Goal: Navigation & Orientation: Find specific page/section

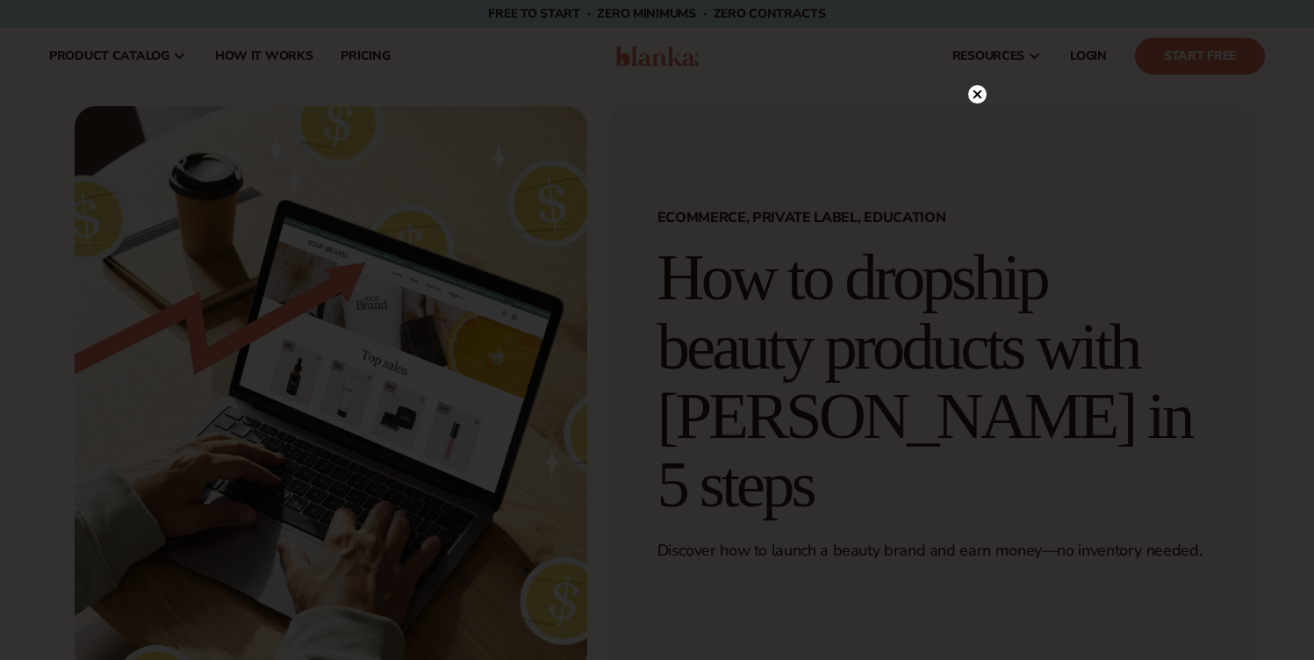
click at [543, 219] on iframe at bounding box center [657, 330] width 632 height 473
click at [974, 123] on circle at bounding box center [977, 130] width 18 height 18
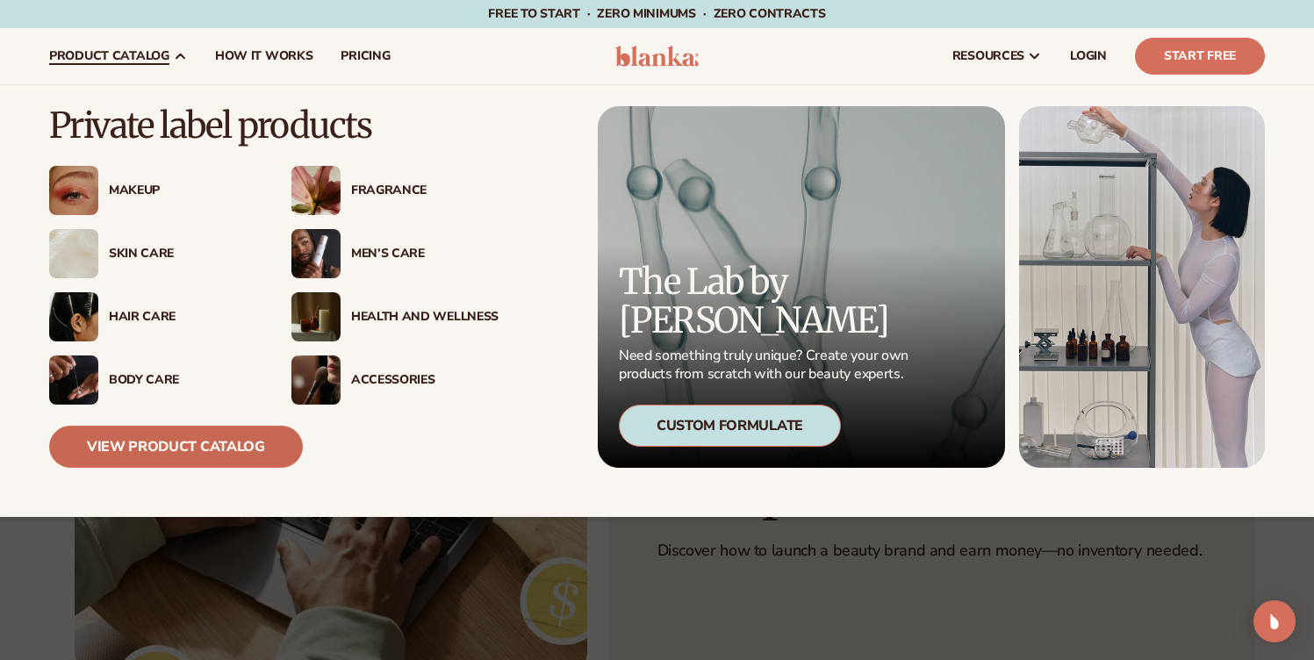
click at [212, 448] on link "View Product Catalog" at bounding box center [176, 447] width 254 height 42
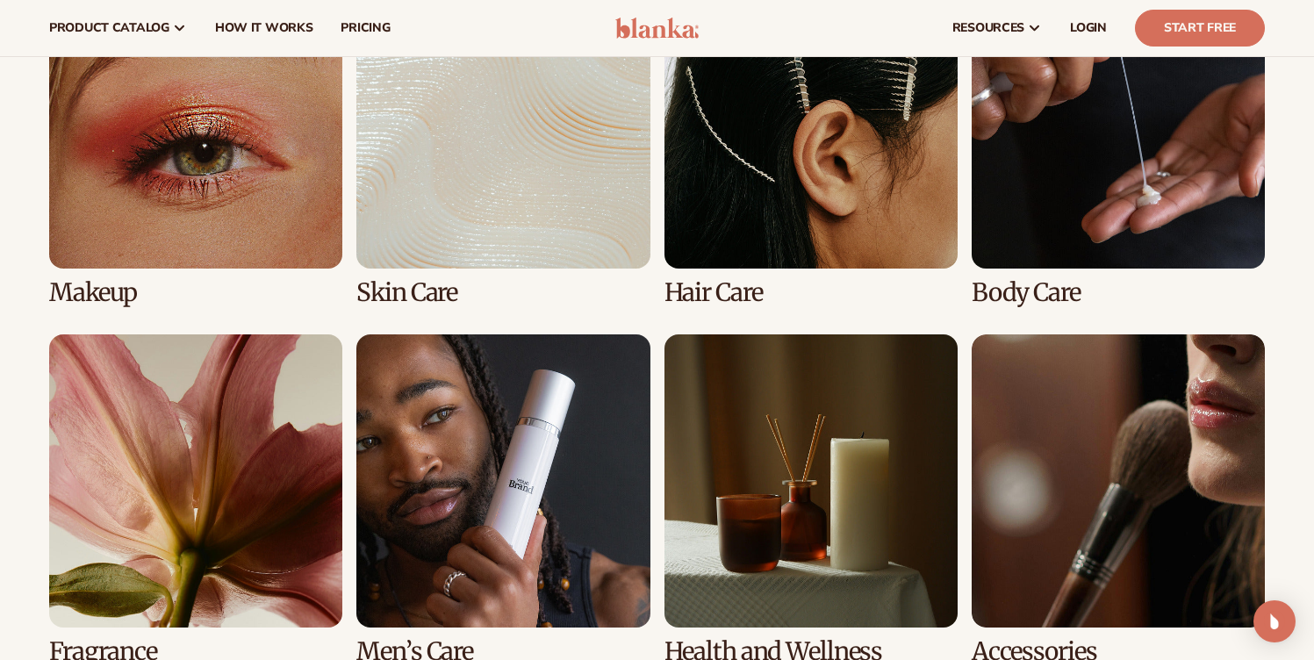
scroll to position [1316, 0]
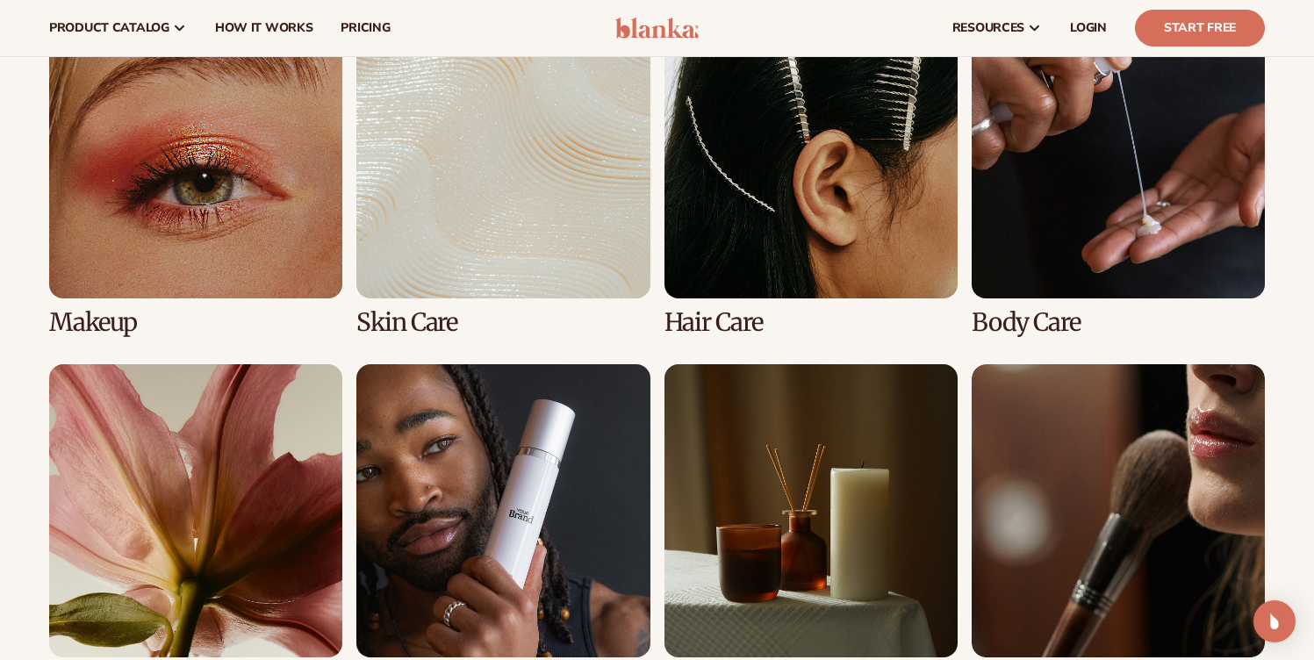
click at [755, 201] on link "3 / 8" at bounding box center [810, 170] width 293 height 331
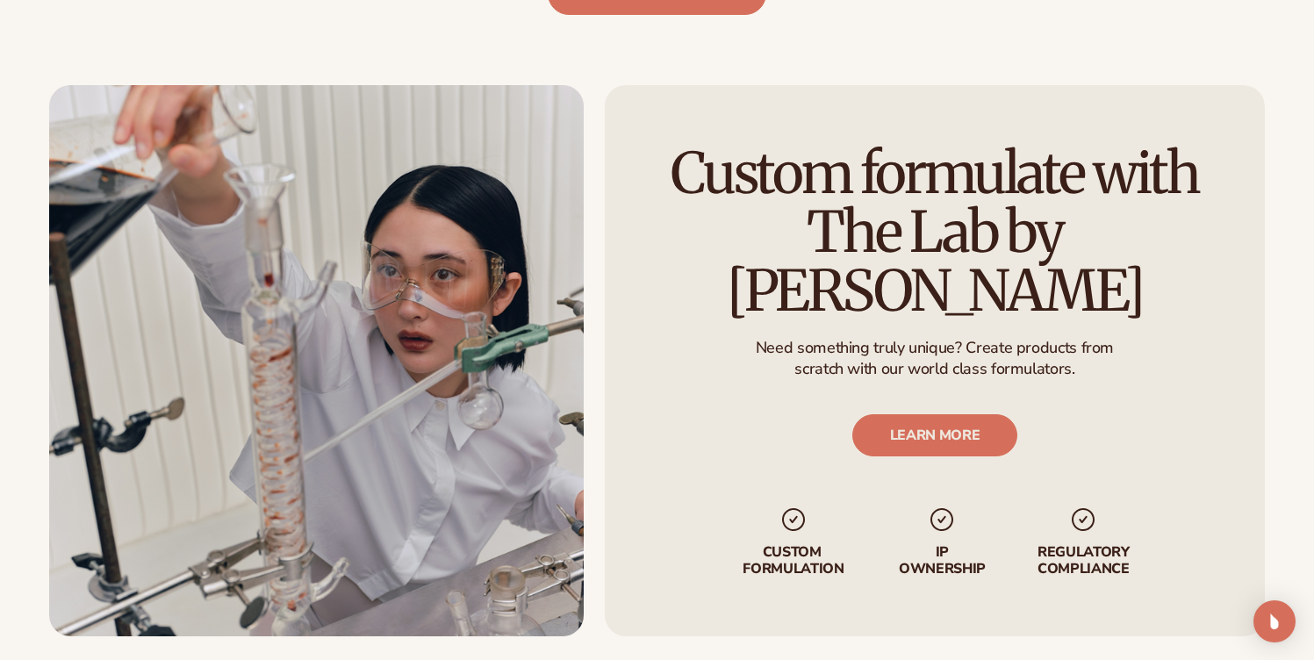
scroll to position [1903, 0]
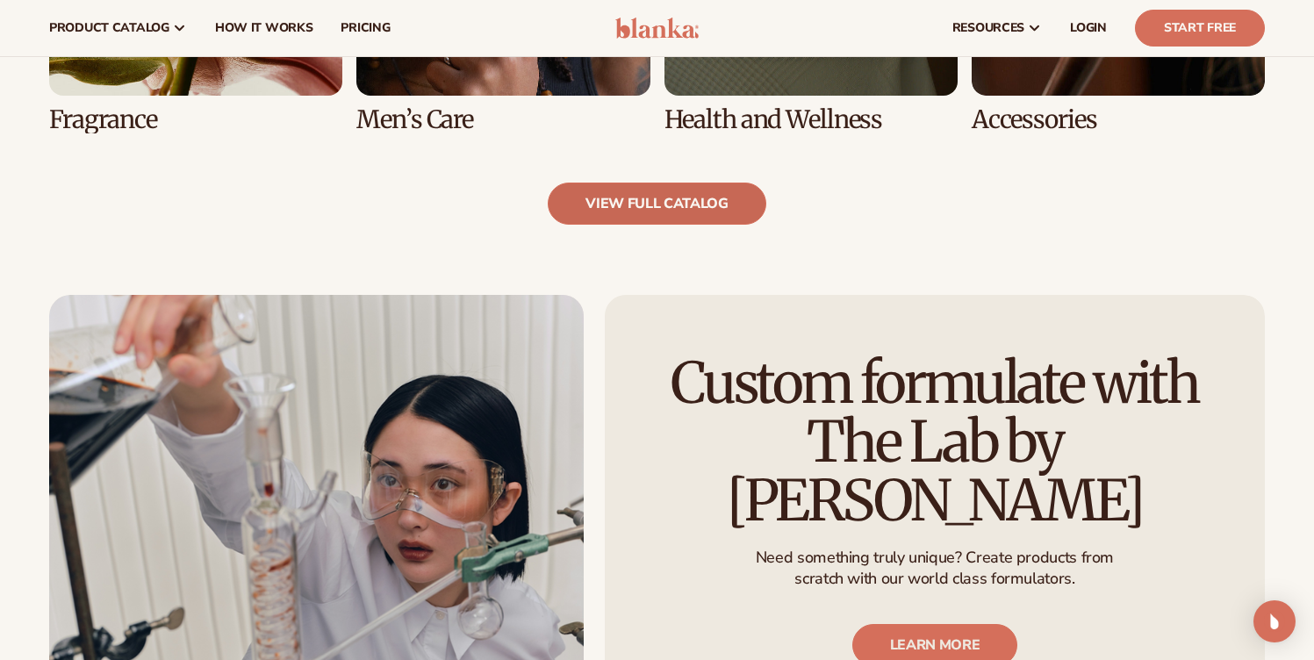
click at [686, 216] on link "view full catalog" at bounding box center [657, 204] width 219 height 42
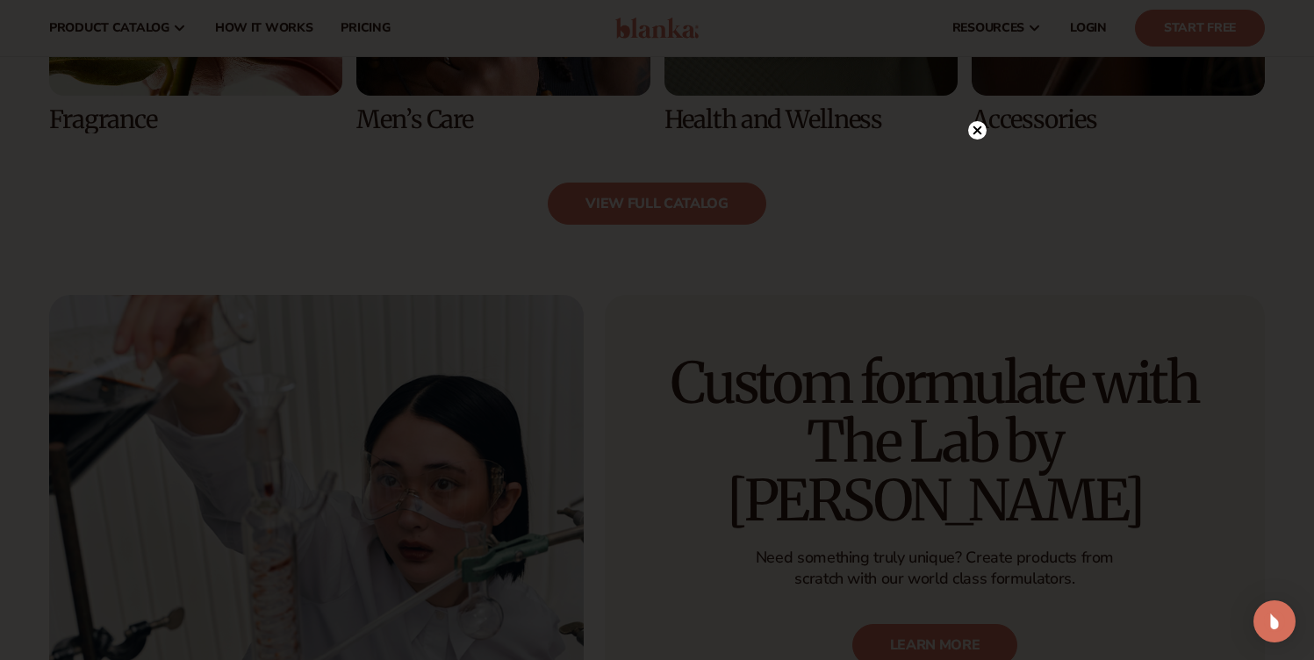
click at [973, 124] on circle at bounding box center [977, 130] width 18 height 18
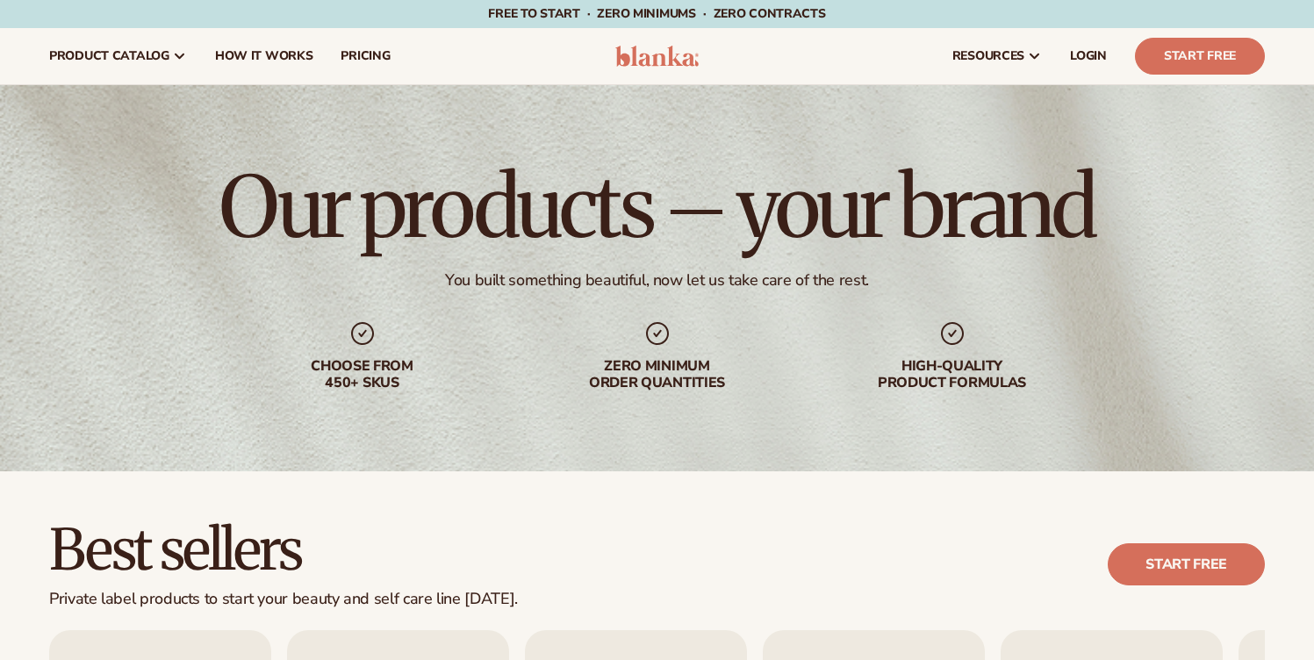
click at [634, 50] on img at bounding box center [656, 56] width 83 height 21
